Goal: Information Seeking & Learning: Learn about a topic

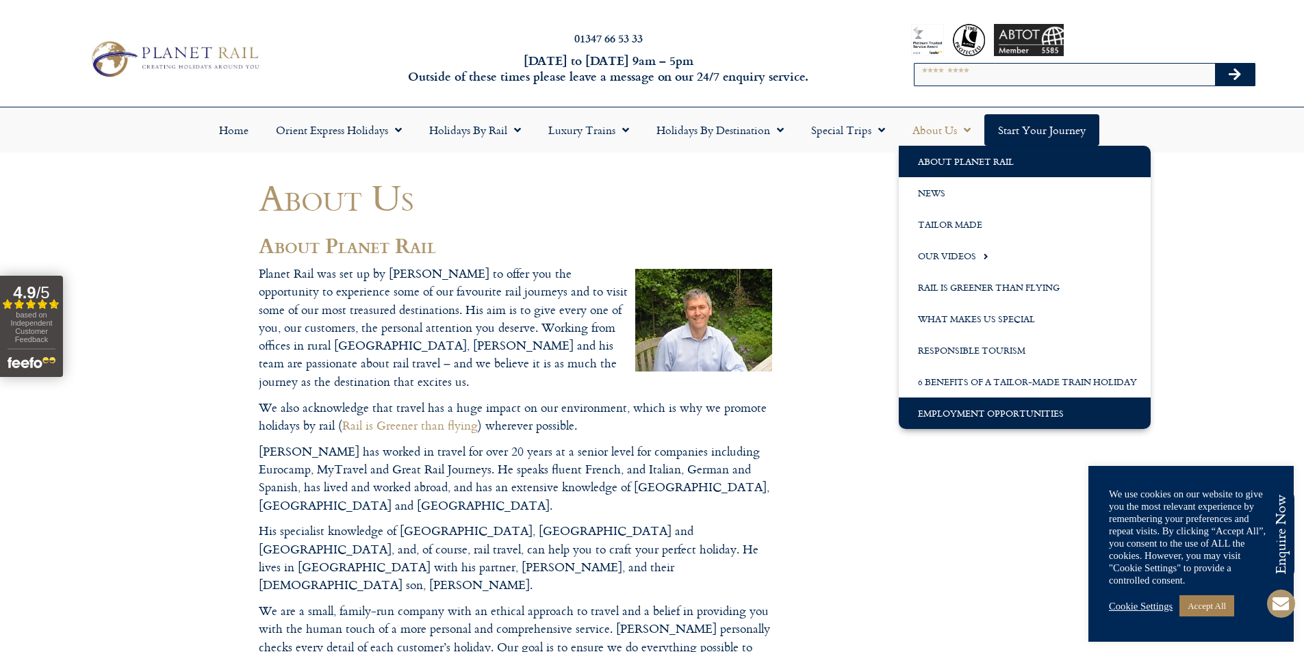
click at [927, 411] on link "Employment Opportunities" at bounding box center [1025, 413] width 252 height 31
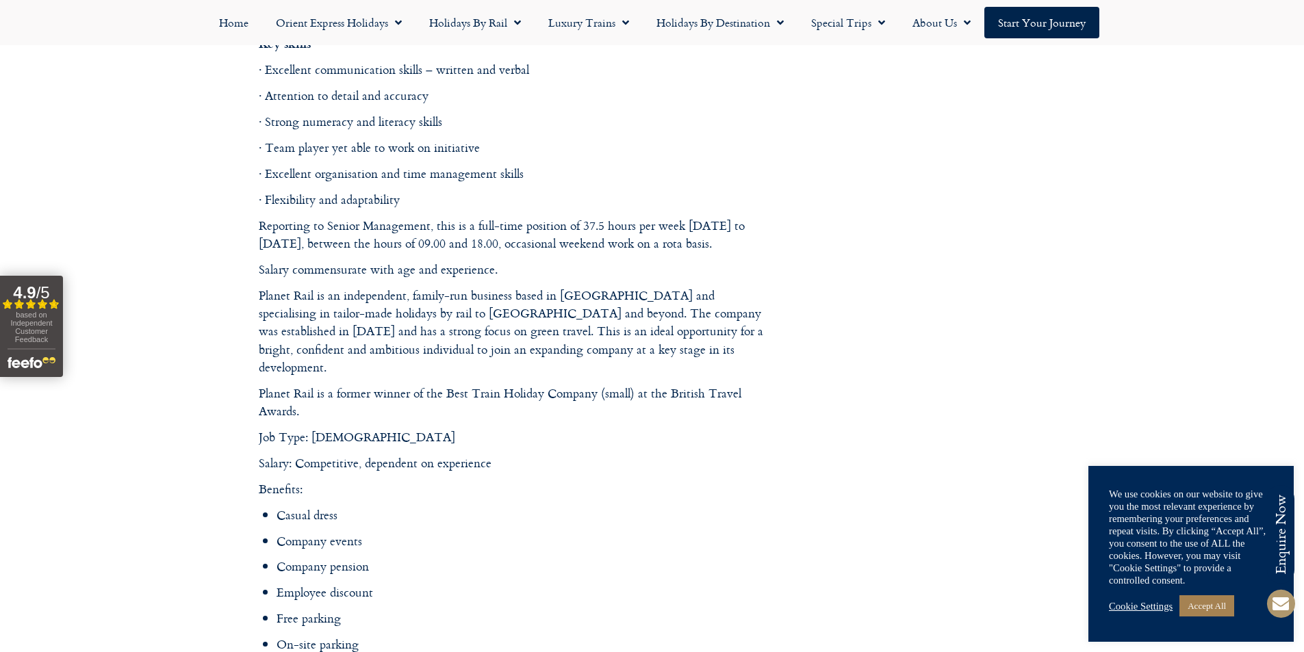
scroll to position [1643, 0]
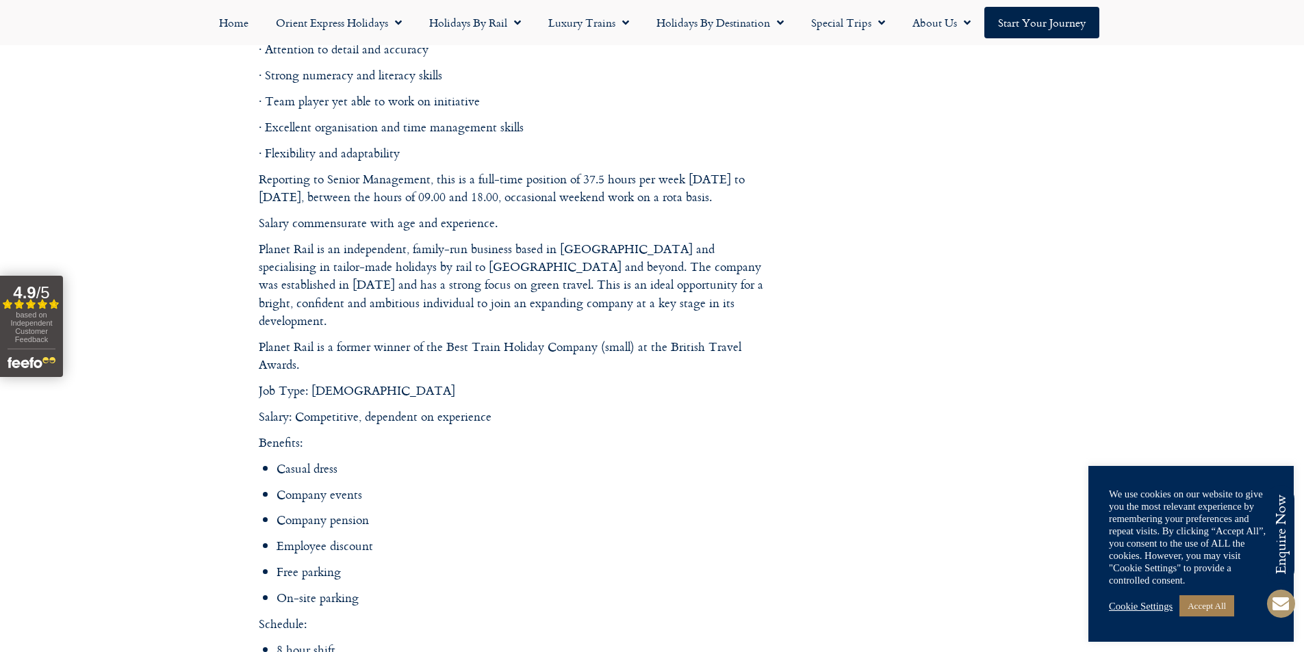
drag, startPoint x: 207, startPoint y: 244, endPoint x: 210, endPoint y: 207, distance: 37.1
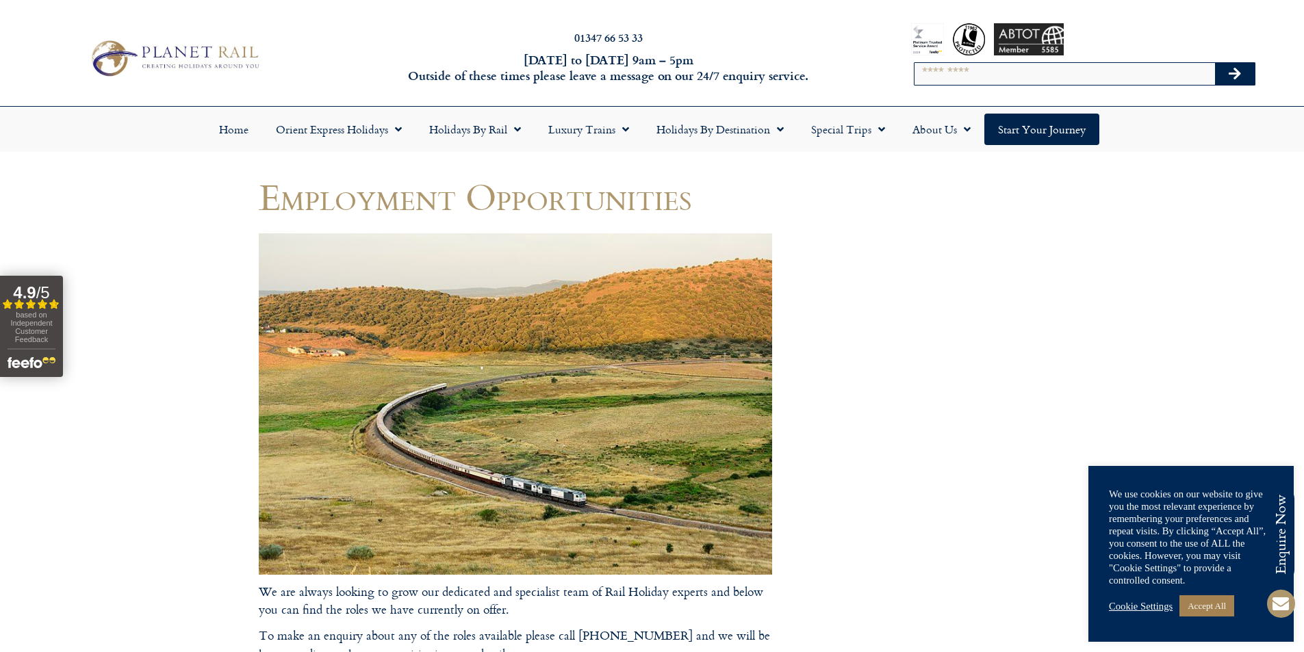
scroll to position [0, 0]
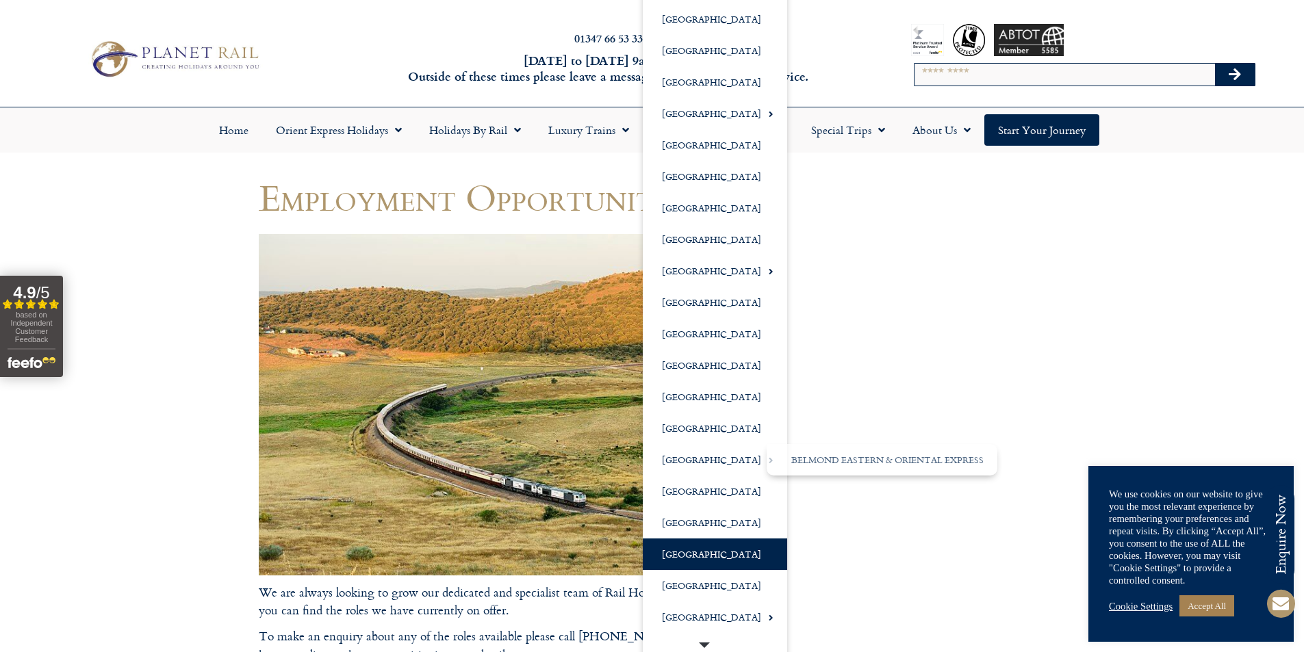
click at [676, 550] on link "[GEOGRAPHIC_DATA]" at bounding box center [715, 554] width 144 height 31
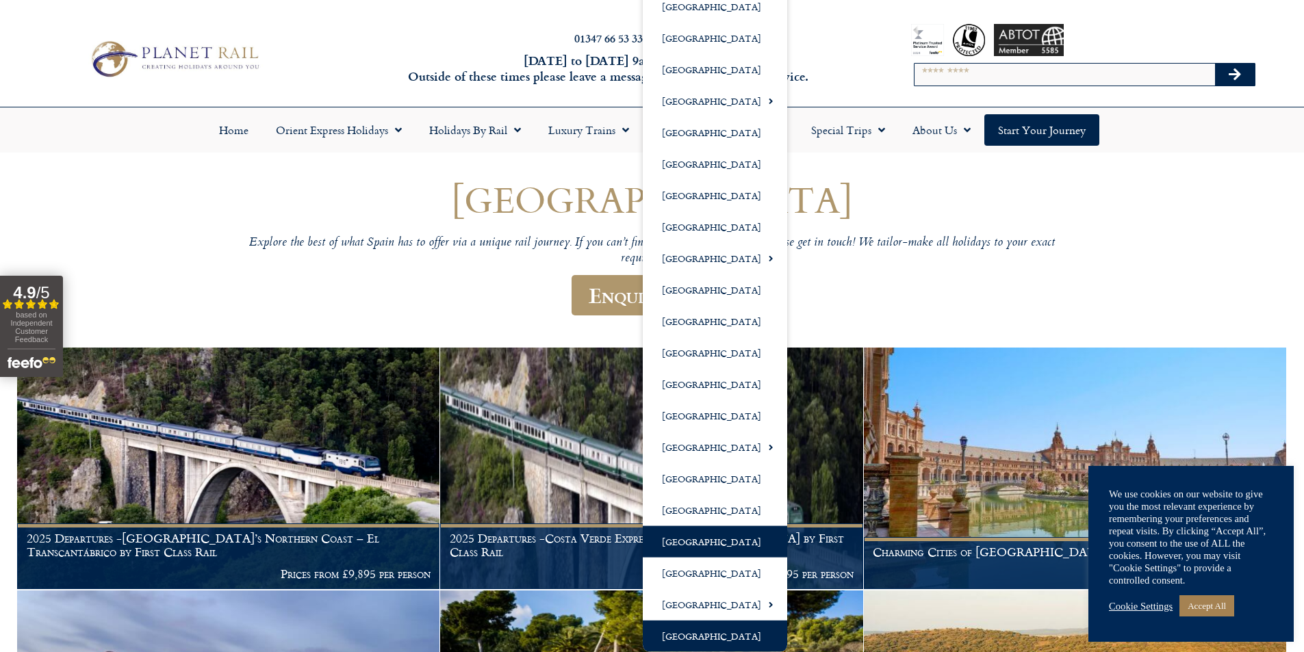
click at [686, 637] on link "[GEOGRAPHIC_DATA]" at bounding box center [715, 636] width 144 height 31
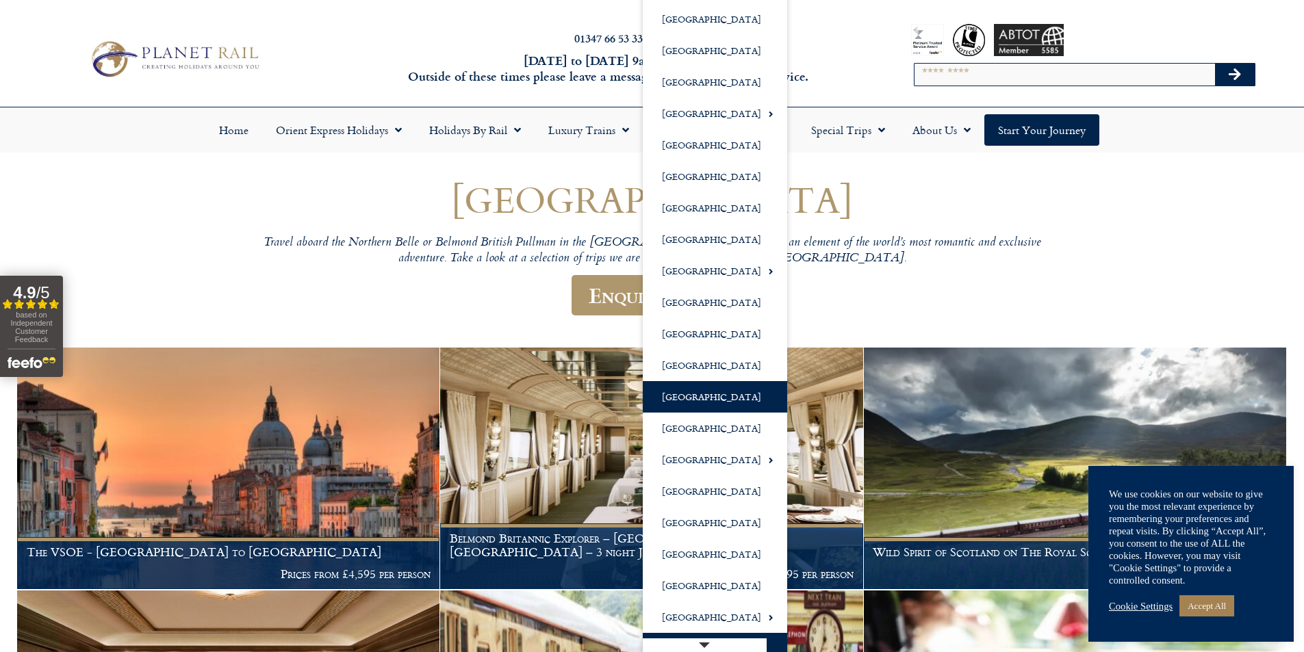
click at [670, 400] on link "[GEOGRAPHIC_DATA]" at bounding box center [715, 396] width 144 height 31
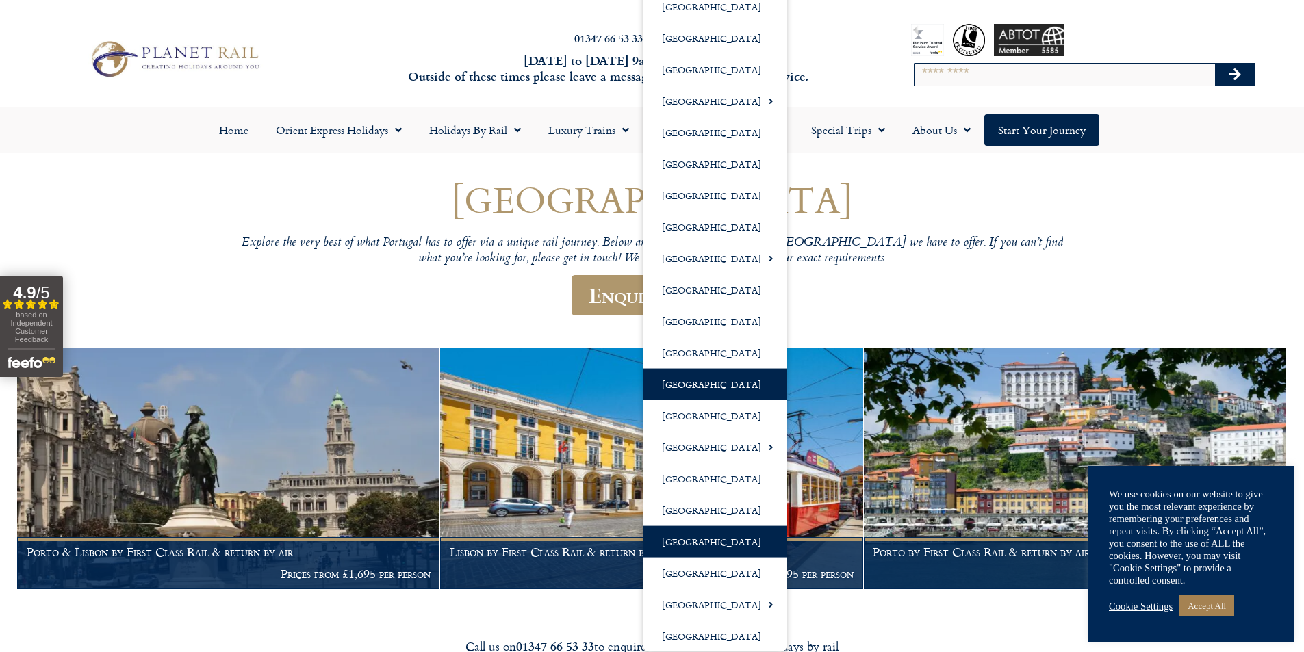
click at [684, 550] on link "[GEOGRAPHIC_DATA]" at bounding box center [715, 541] width 144 height 31
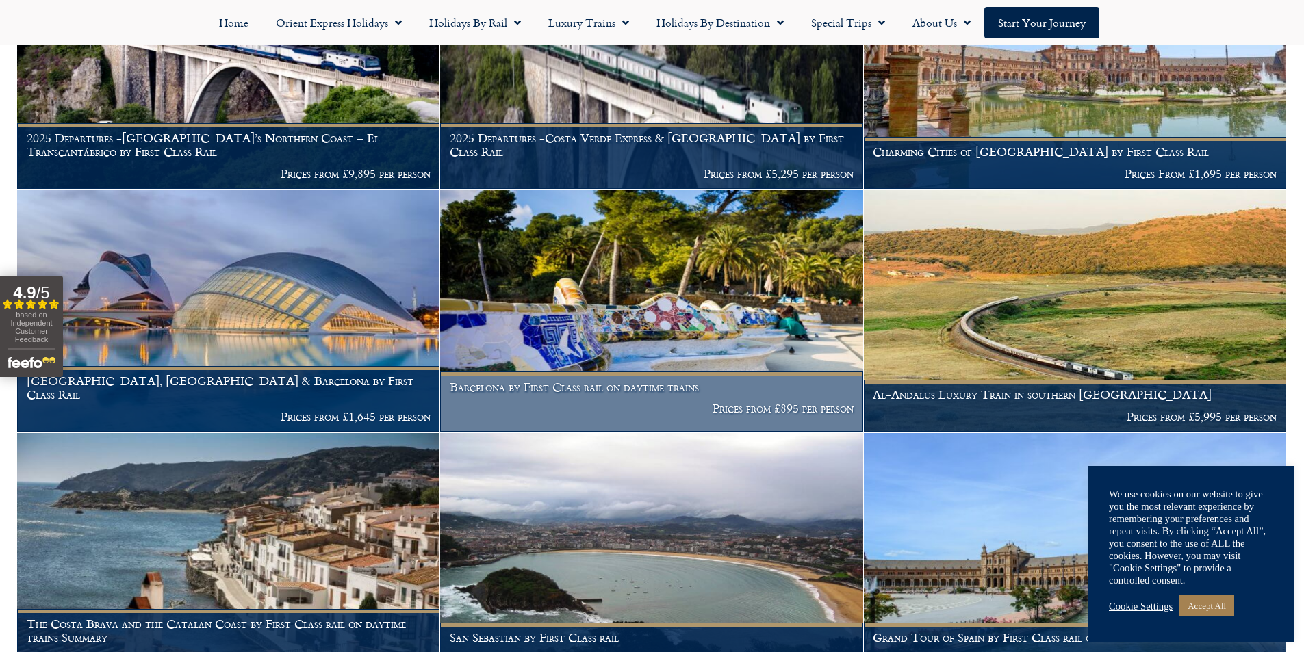
scroll to position [411, 0]
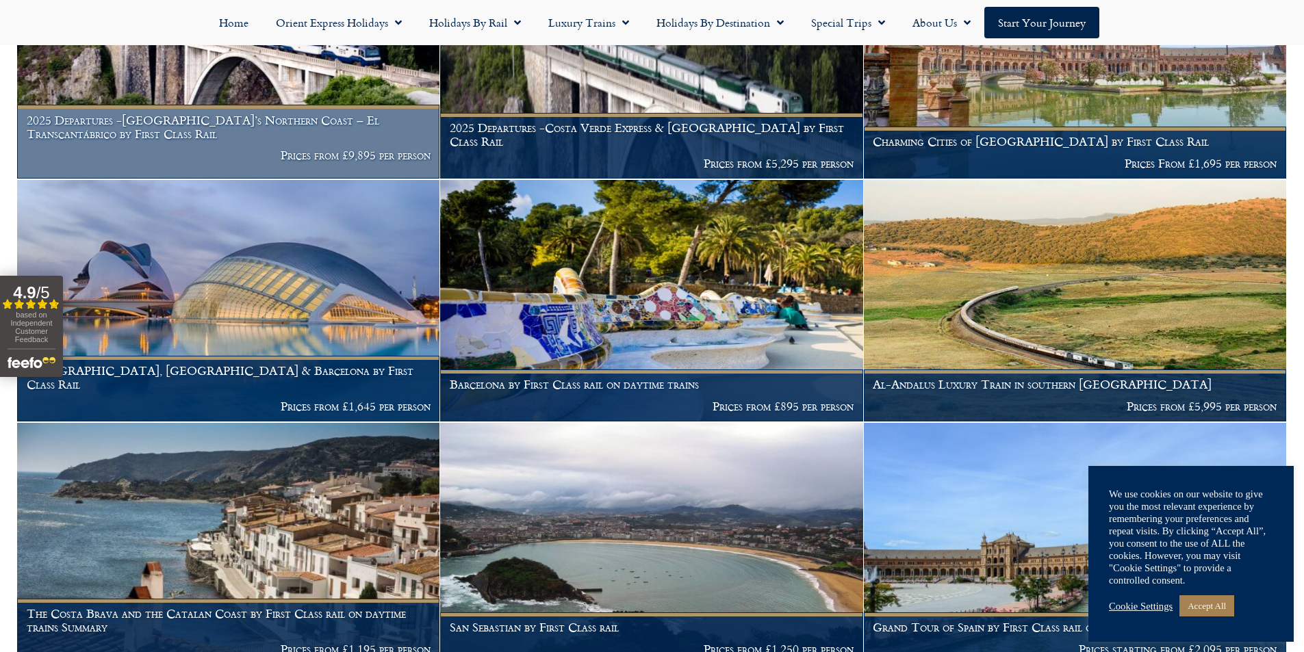
click at [130, 103] on img at bounding box center [228, 58] width 422 height 242
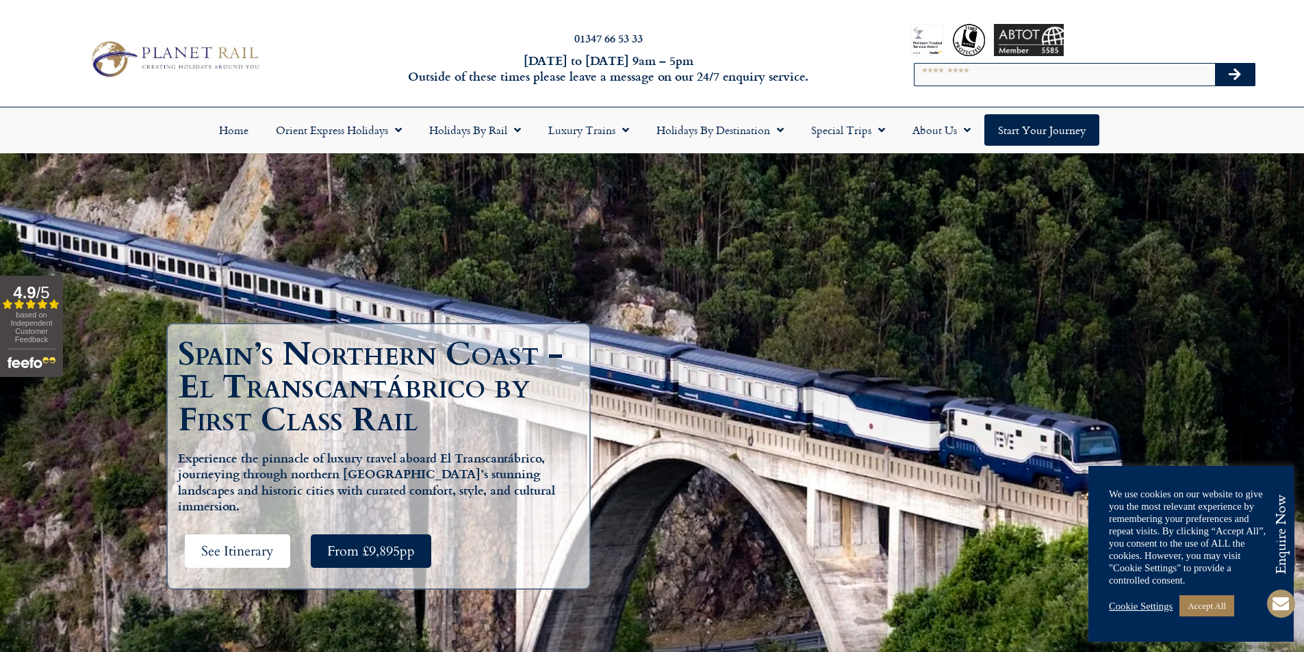
click at [262, 543] on span "See Itinerary" at bounding box center [237, 551] width 73 height 17
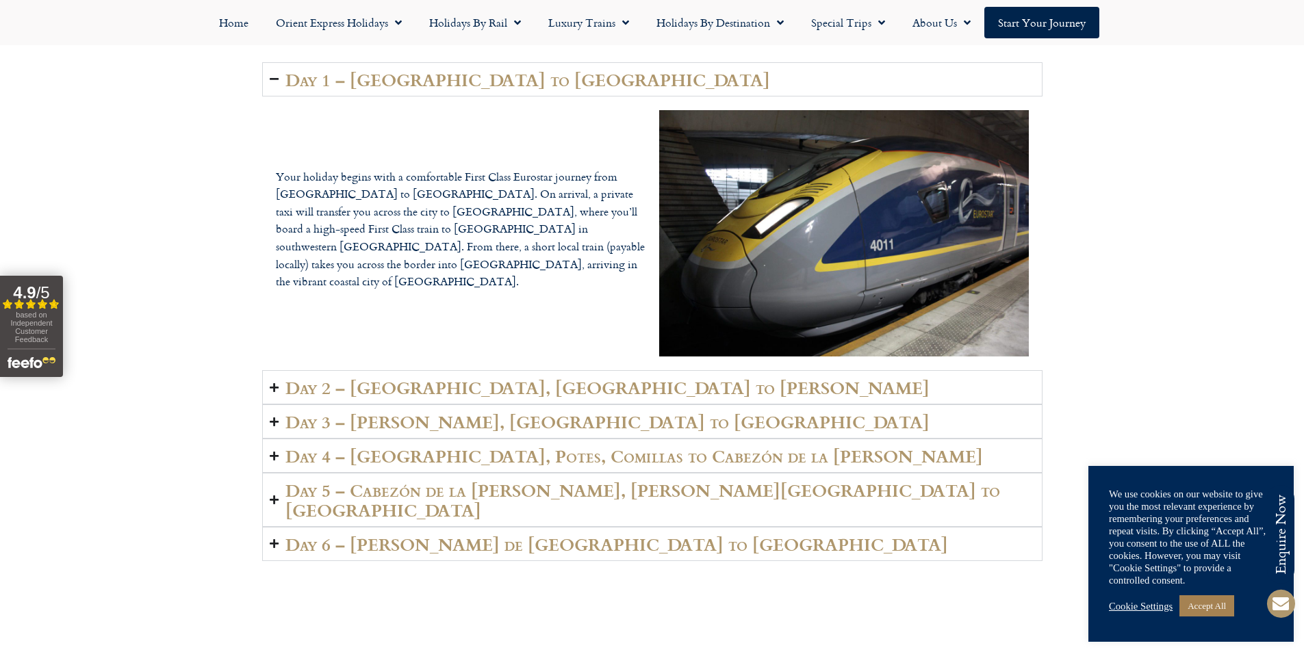
scroll to position [2518, 0]
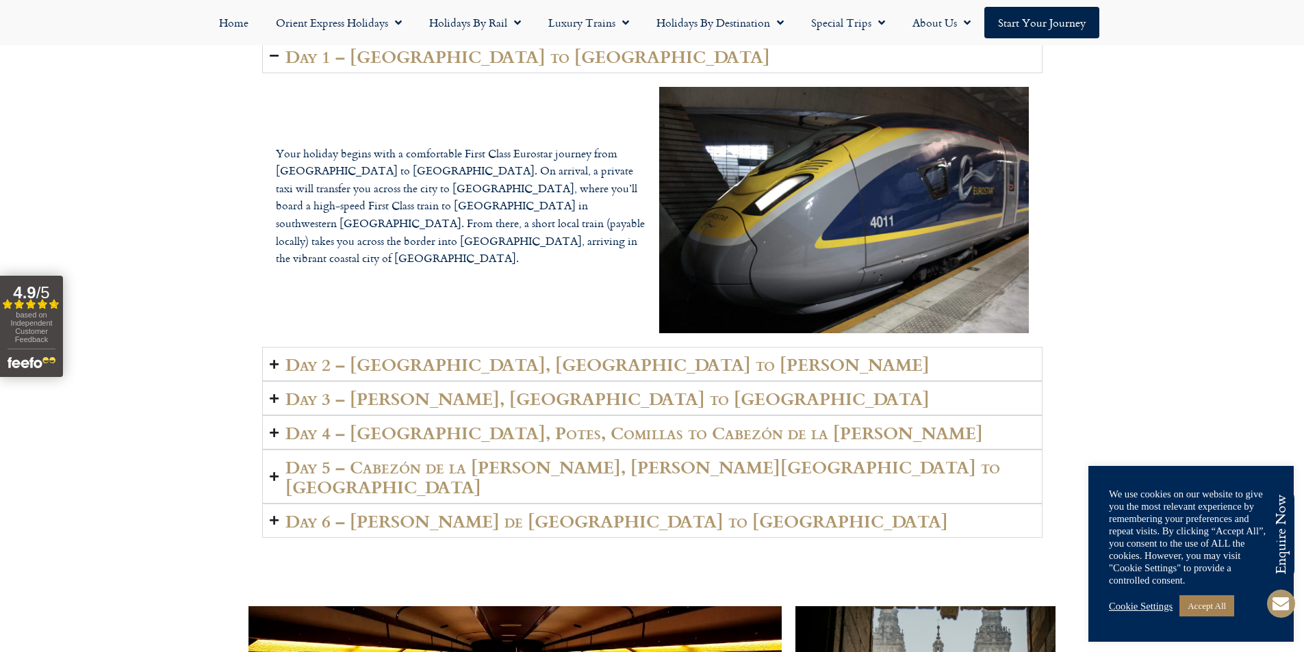
click at [433, 511] on h2 "Day 6 – [PERSON_NAME] de [GEOGRAPHIC_DATA] to [GEOGRAPHIC_DATA]" at bounding box center [616, 520] width 663 height 19
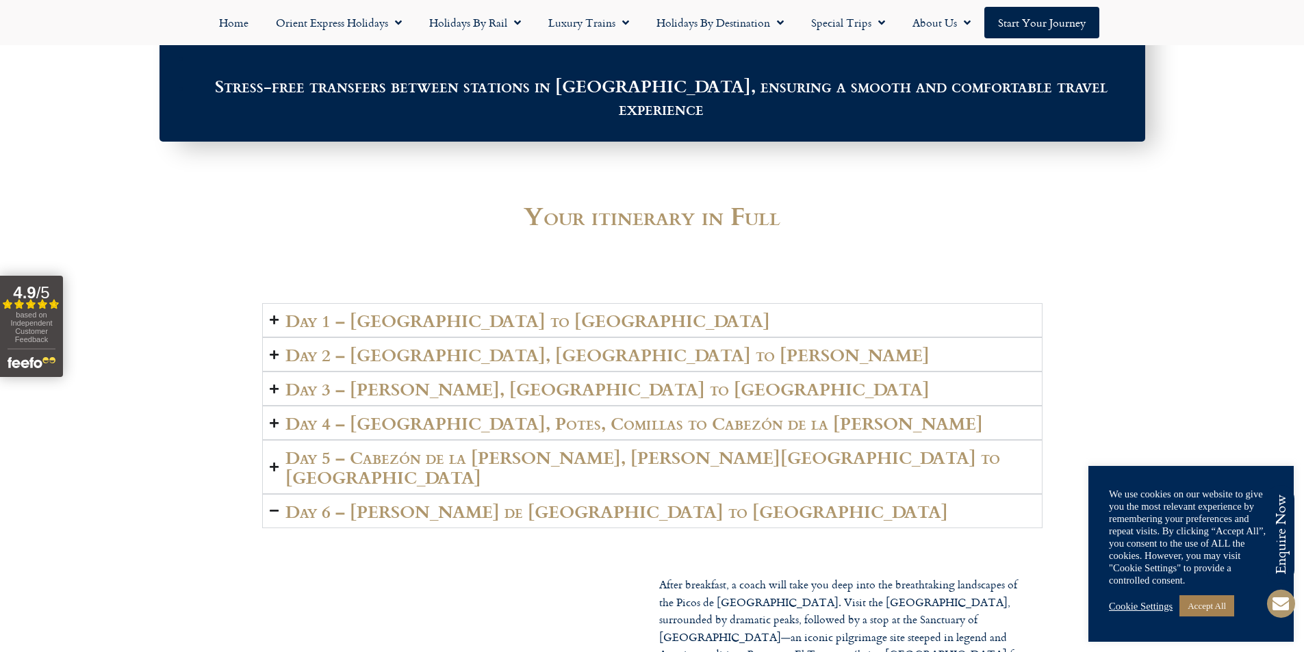
scroll to position [2244, 0]
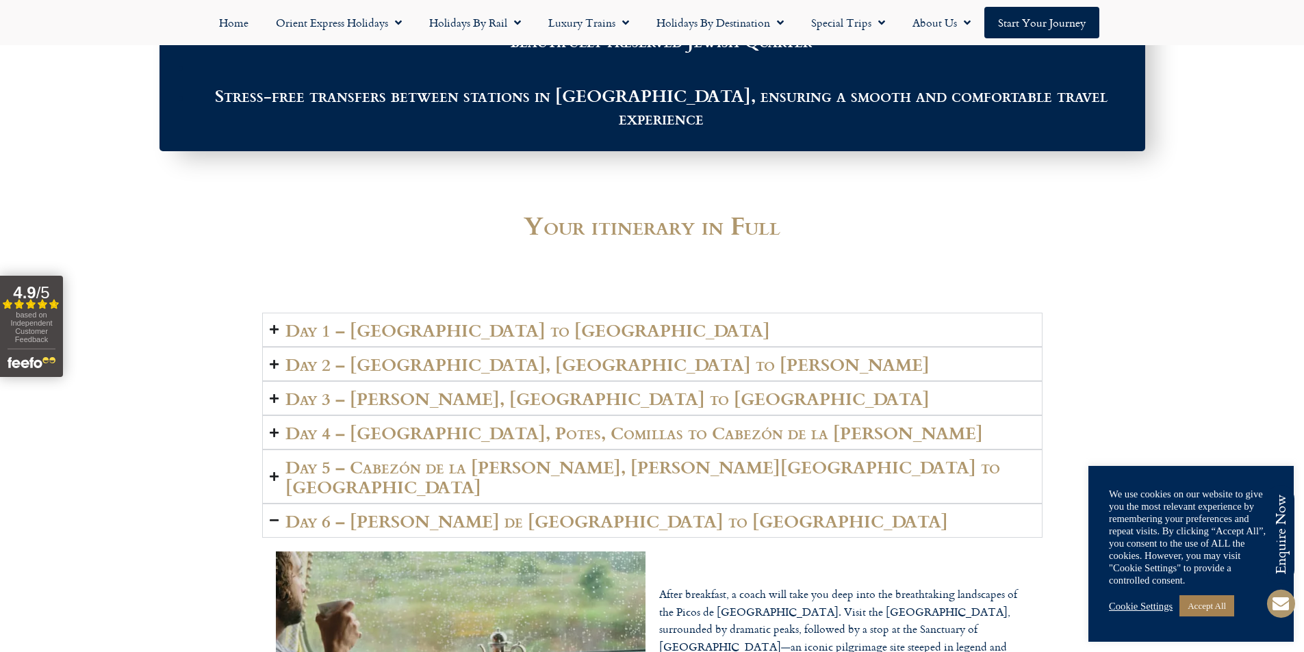
click at [430, 457] on h2 "Day 5 – Cabezón de la [PERSON_NAME], [PERSON_NAME][GEOGRAPHIC_DATA] to [GEOGRAP…" at bounding box center [659, 476] width 749 height 38
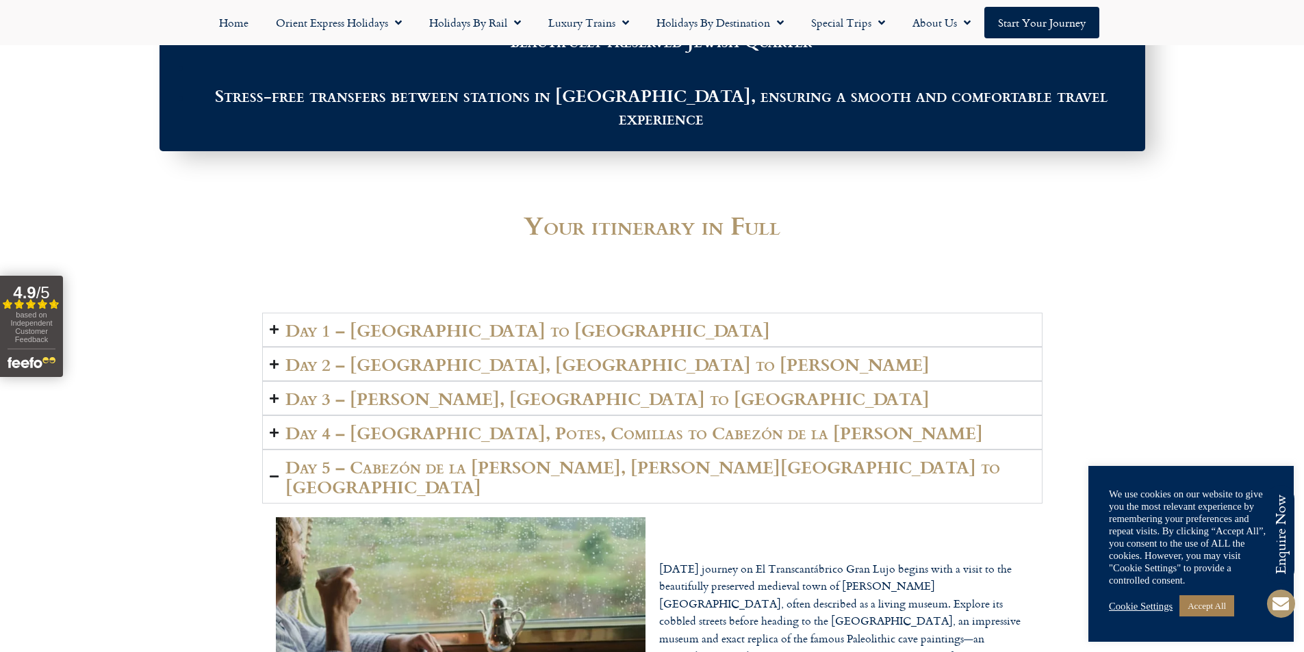
click at [428, 423] on h2 "Day 4 – [GEOGRAPHIC_DATA], Potes, Comillas to Cabezón de la [PERSON_NAME]" at bounding box center [633, 432] width 697 height 19
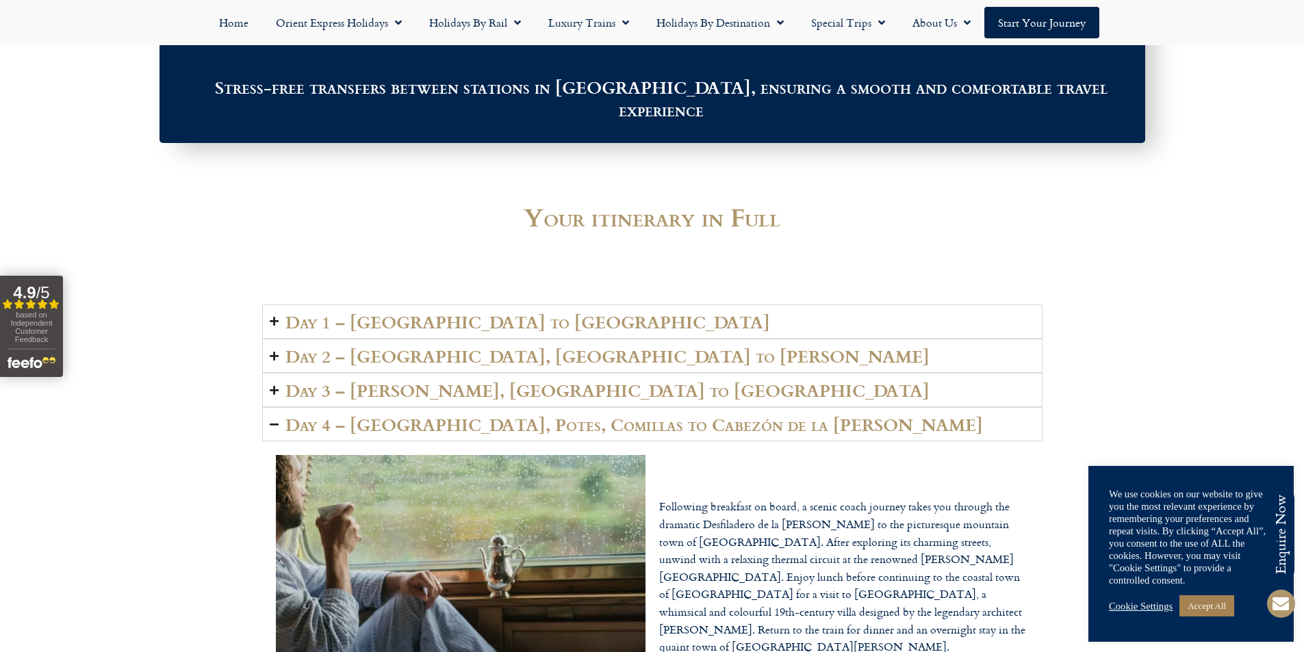
scroll to position [2176, 0]
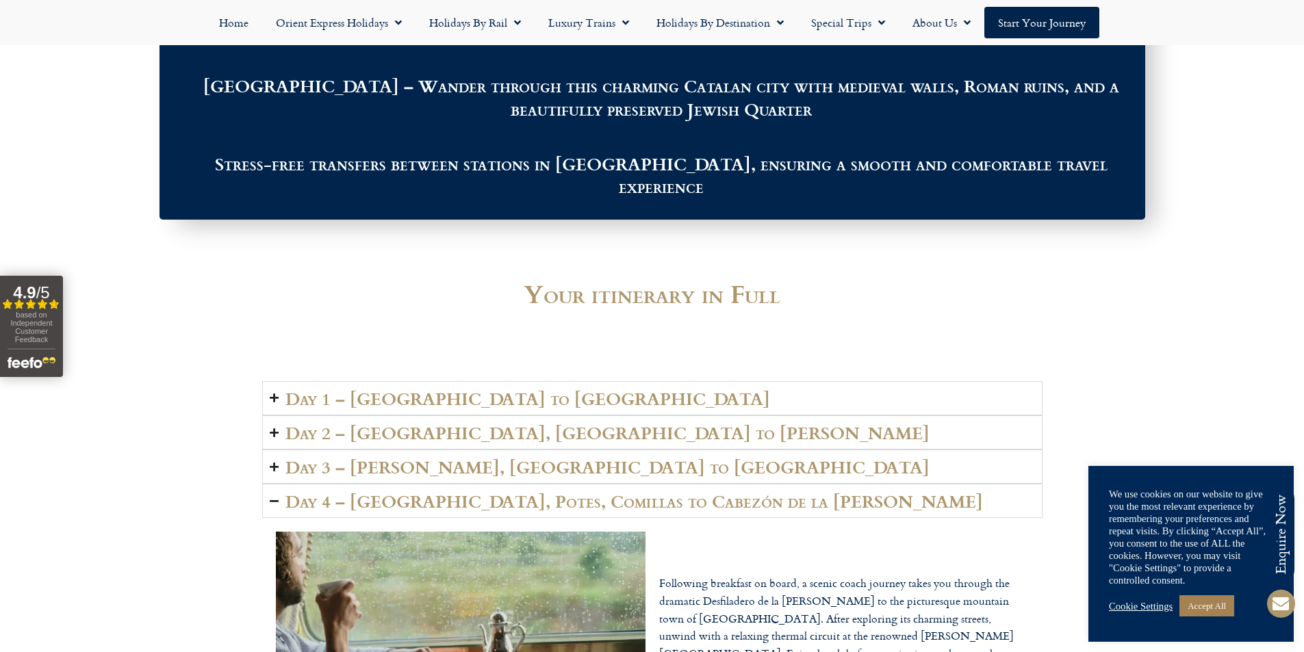
click at [428, 457] on h2 "Day 3 – [PERSON_NAME], [GEOGRAPHIC_DATA] to [GEOGRAPHIC_DATA]" at bounding box center [607, 466] width 644 height 19
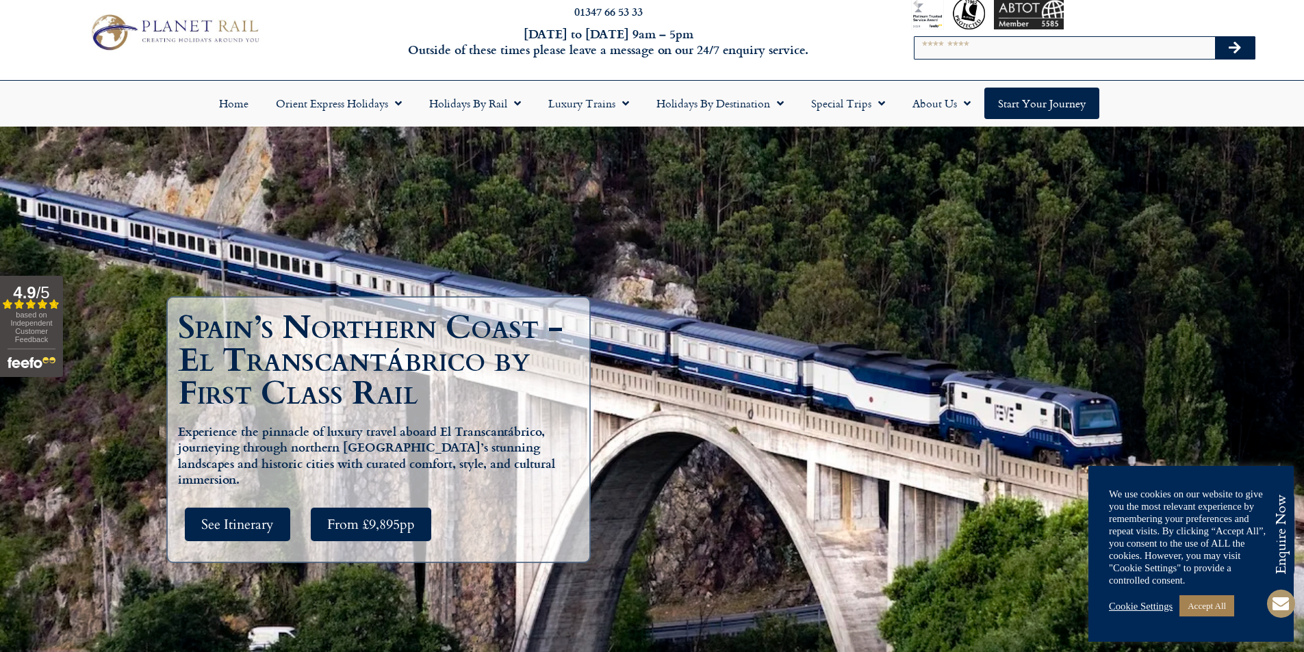
scroll to position [0, 0]
